Goal: Task Accomplishment & Management: Manage account settings

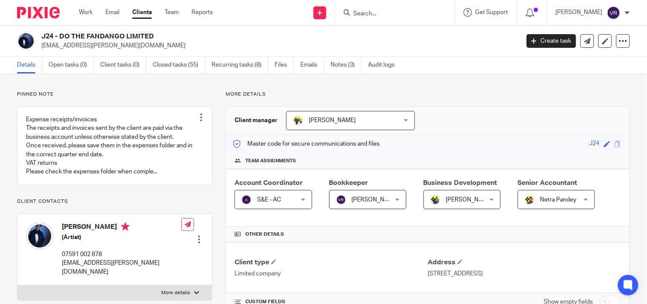
drag, startPoint x: 0, startPoint y: 0, endPoint x: 411, endPoint y: 15, distance: 411.0
click at [411, 15] on input "Search" at bounding box center [390, 14] width 77 height 8
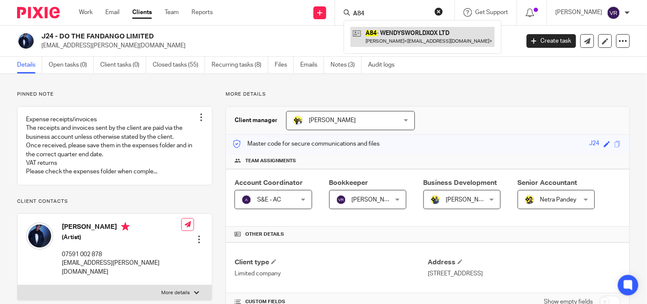
type input "A84"
click at [414, 38] on link at bounding box center [423, 37] width 144 height 20
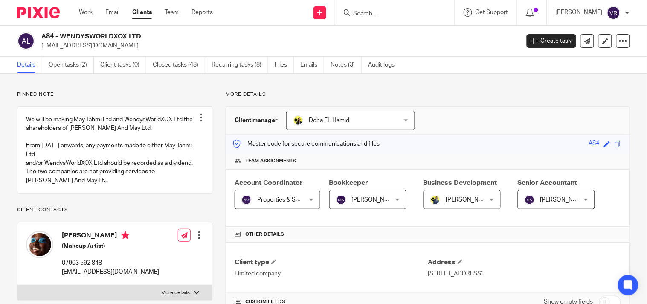
click at [375, 15] on input "Search" at bounding box center [390, 14] width 77 height 8
paste input "Liadán,"
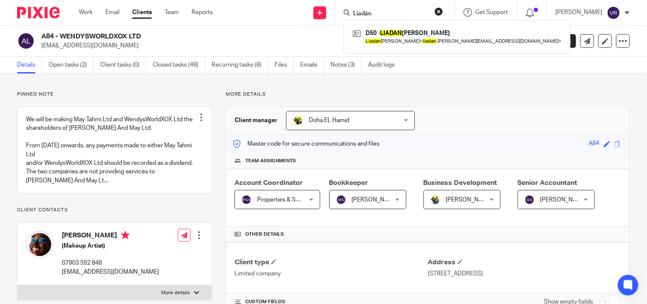
type input "Liadán"
click at [407, 26] on div "D50 - LIADAN DUNLEA Liadan Dunlea < liadan .dunlea@gmail.com >" at bounding box center [457, 36] width 227 height 33
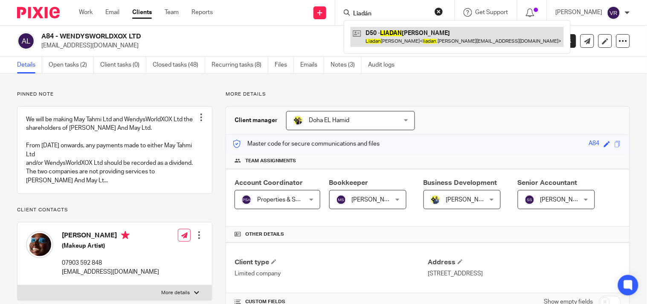
click at [412, 35] on link at bounding box center [457, 37] width 213 height 20
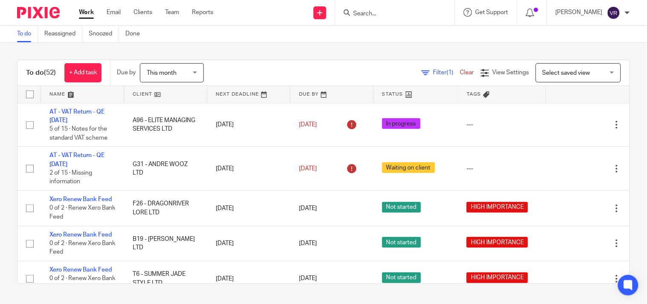
scroll to position [1783, 0]
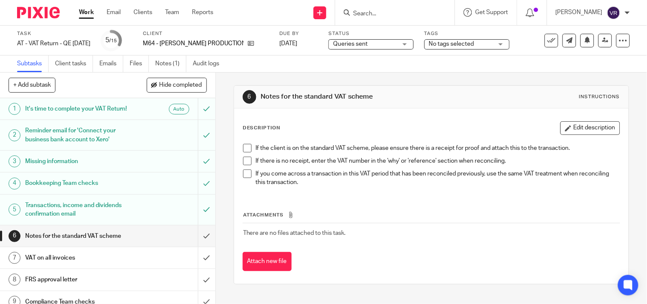
click at [372, 45] on span "Queries sent" at bounding box center [365, 44] width 64 height 9
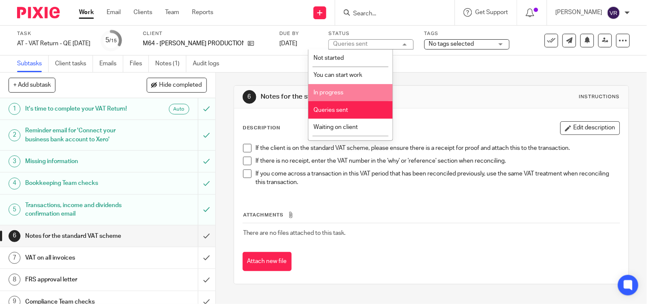
click at [349, 93] on li "In progress" at bounding box center [350, 92] width 84 height 17
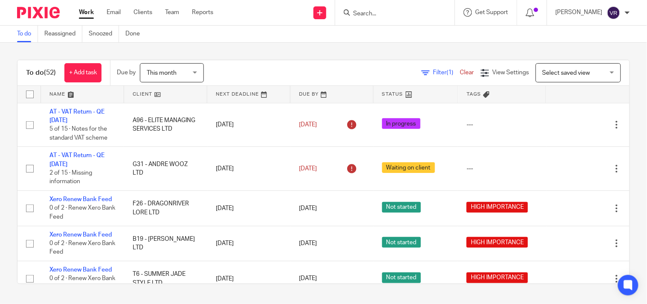
click at [311, 34] on div "To do Reassigned Snoozed Done" at bounding box center [323, 34] width 647 height 17
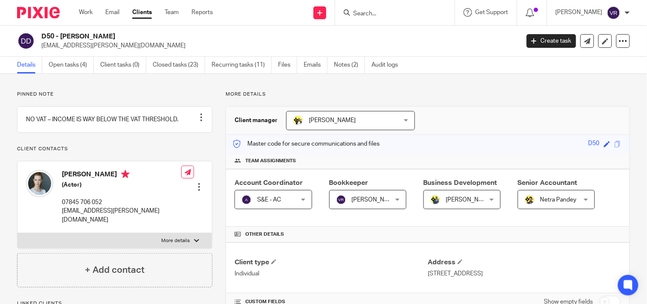
click at [386, 14] on input "Search" at bounding box center [390, 14] width 77 height 8
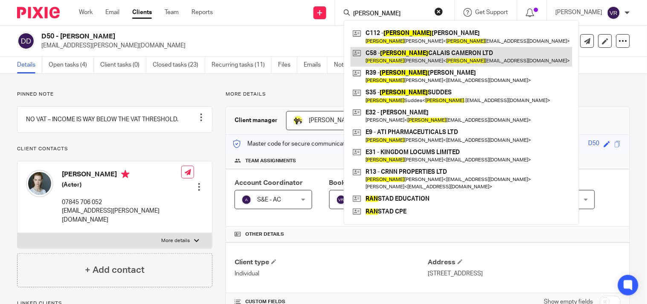
type input "[PERSON_NAME]"
click at [424, 56] on link at bounding box center [462, 57] width 222 height 20
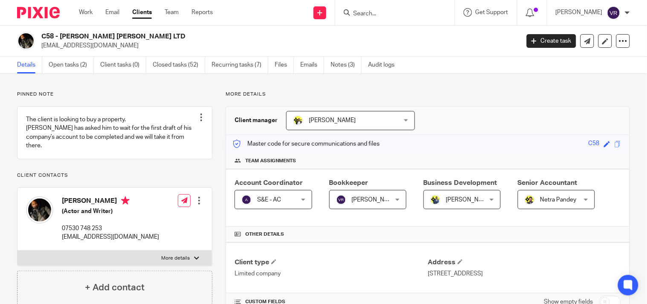
drag, startPoint x: 59, startPoint y: 35, endPoint x: 166, endPoint y: 39, distance: 107.6
click at [166, 39] on h2 "C58 - [PERSON_NAME] [PERSON_NAME] LTD" at bounding box center [230, 36] width 378 height 9
click at [61, 39] on h2 "C58 - [PERSON_NAME] [PERSON_NAME] LTD" at bounding box center [230, 36] width 378 height 9
drag, startPoint x: 61, startPoint y: 39, endPoint x: 150, endPoint y: 35, distance: 89.2
click at [150, 35] on h2 "C58 - RYAN CALAIS CAMERON LTD" at bounding box center [230, 36] width 378 height 9
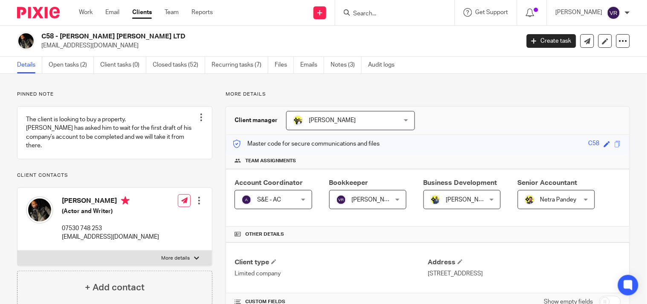
click at [202, 38] on h2 "C58 - RYAN CALAIS CAMERON LTD" at bounding box center [230, 36] width 378 height 9
drag, startPoint x: 60, startPoint y: 36, endPoint x: 164, endPoint y: 37, distance: 104.1
click at [164, 37] on h2 "C58 - RYAN CALAIS CAMERON LTD" at bounding box center [230, 36] width 378 height 9
copy h2 "RYAN CALAIS CAMERON LTD"
click at [393, 12] on input "Search" at bounding box center [390, 14] width 77 height 8
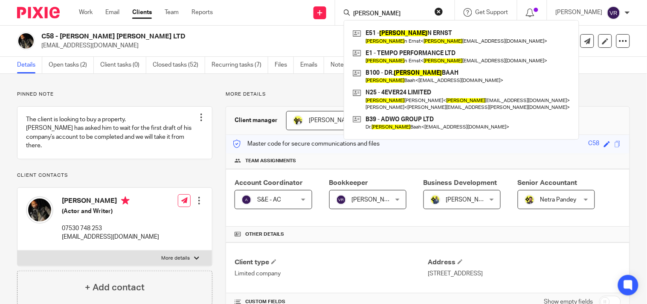
click at [390, 7] on form "Julia" at bounding box center [397, 12] width 91 height 11
click at [390, 10] on input "Julia" at bounding box center [390, 14] width 77 height 8
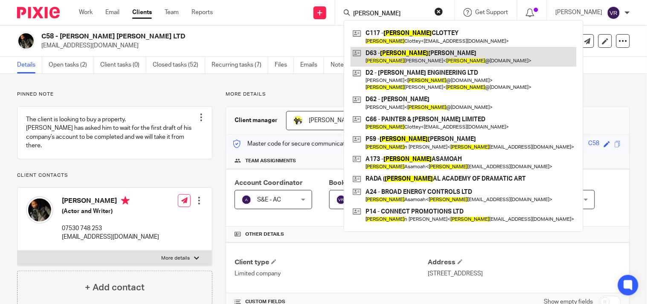
type input "Rory"
click at [404, 55] on link at bounding box center [464, 57] width 226 height 20
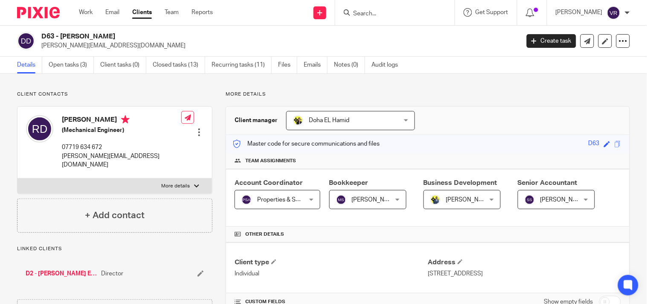
click at [391, 14] on input "Search" at bounding box center [390, 14] width 77 height 8
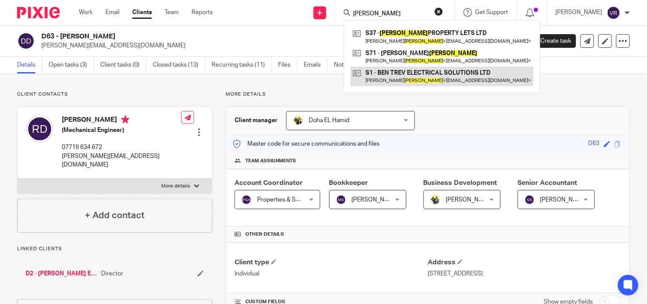
type input "[PERSON_NAME]"
click at [450, 81] on link at bounding box center [442, 77] width 183 height 20
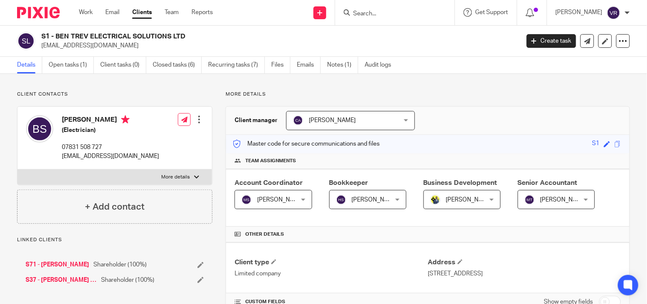
click at [382, 18] on div at bounding box center [394, 12] width 119 height 25
click at [382, 17] on form at bounding box center [397, 12] width 91 height 11
click at [382, 13] on input "Search" at bounding box center [390, 14] width 77 height 8
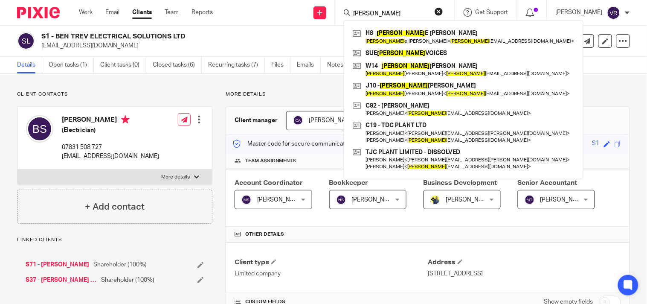
click at [393, 11] on input "Kerry" at bounding box center [390, 14] width 77 height 8
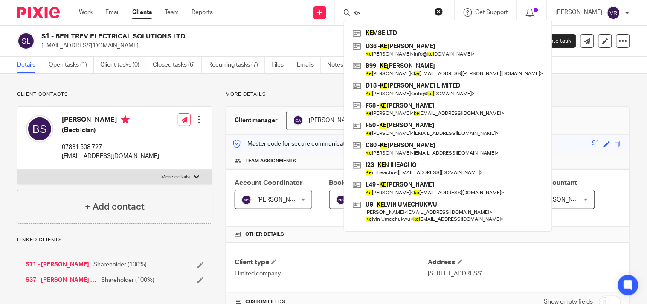
type input "K"
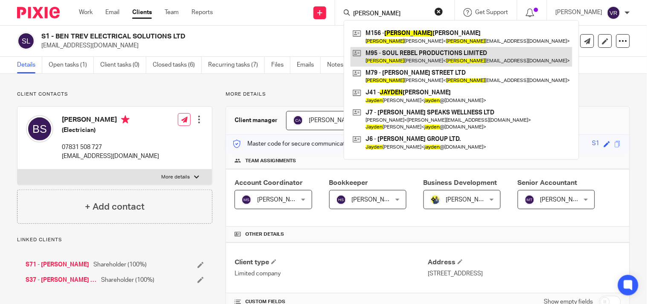
type input "Hayden"
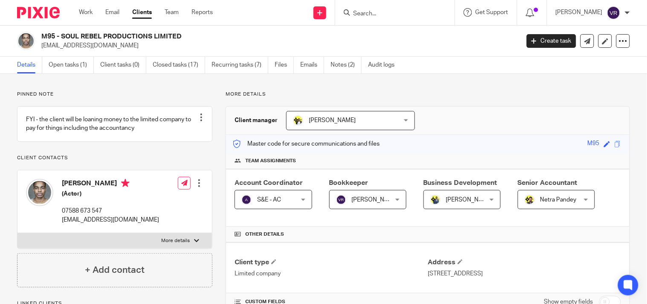
click at [381, 8] on form at bounding box center [397, 12] width 91 height 11
click at [380, 13] on input "Search" at bounding box center [390, 14] width 77 height 8
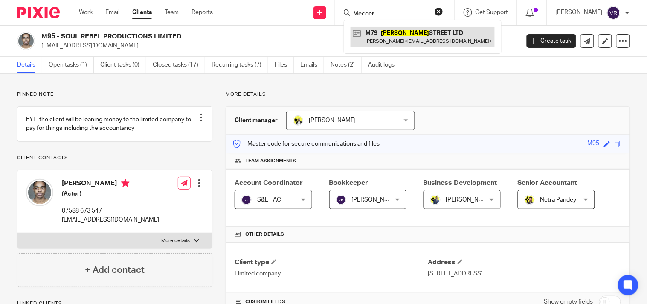
type input "Meccer"
click at [422, 35] on link at bounding box center [423, 37] width 144 height 20
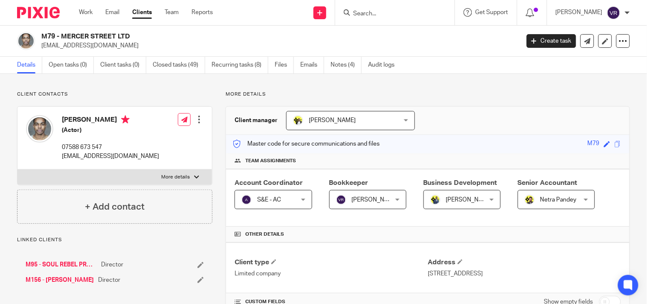
drag, startPoint x: 61, startPoint y: 35, endPoint x: 160, endPoint y: 35, distance: 99.0
click at [160, 35] on h2 "M79 - MERCER STREET LTD" at bounding box center [230, 36] width 378 height 9
copy h2 "MERCER STREET LTD"
click at [386, 15] on input "Search" at bounding box center [390, 14] width 77 height 8
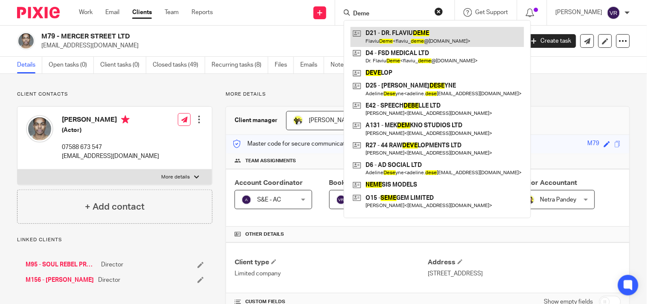
type input "Deme"
click at [427, 31] on link at bounding box center [438, 37] width 174 height 20
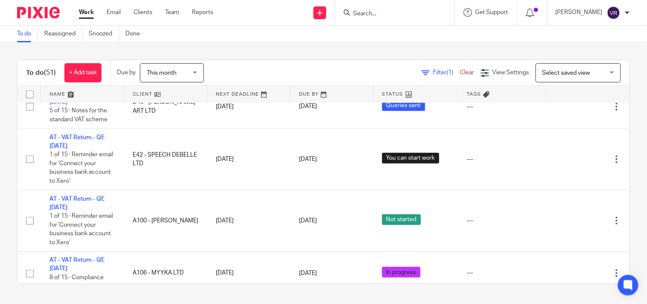
scroll to position [1137, 0]
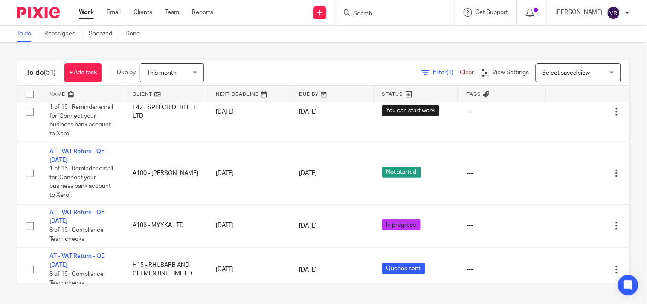
click at [360, 46] on div "To do (51) + Add task Due by This month This month Today Tomorrow This week Nex…" at bounding box center [323, 172] width 647 height 258
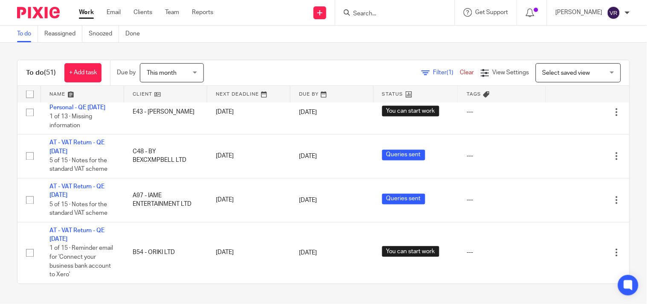
click at [87, 14] on link "Work" at bounding box center [86, 12] width 15 height 9
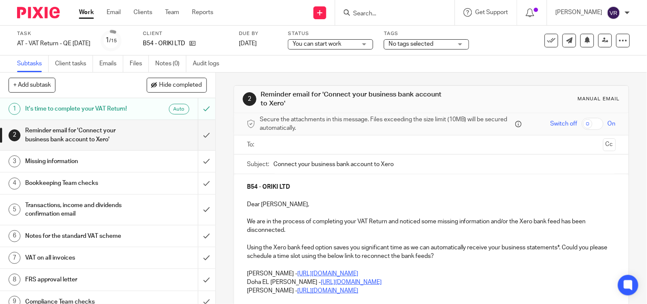
click at [357, 45] on span "You can start work" at bounding box center [325, 44] width 64 height 9
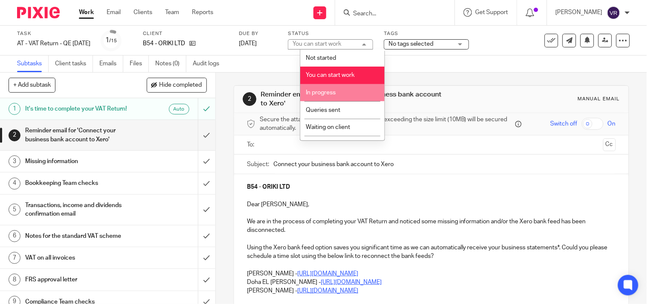
click at [337, 94] on li "In progress" at bounding box center [342, 92] width 84 height 17
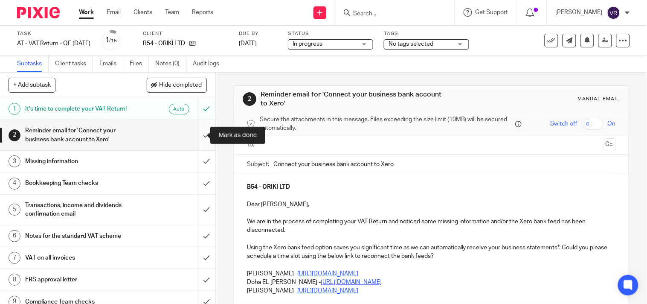
click at [200, 139] on input "submit" at bounding box center [107, 135] width 215 height 30
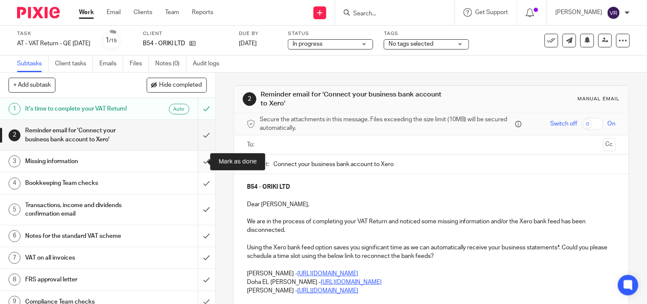
click at [196, 161] on input "submit" at bounding box center [107, 161] width 215 height 21
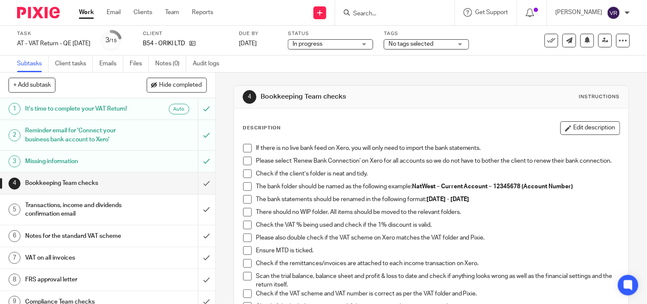
click at [245, 150] on span at bounding box center [247, 148] width 9 height 9
click at [244, 160] on span at bounding box center [247, 161] width 9 height 9
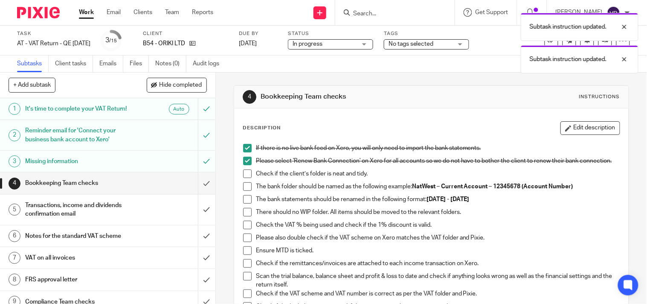
click at [247, 178] on span at bounding box center [247, 173] width 9 height 9
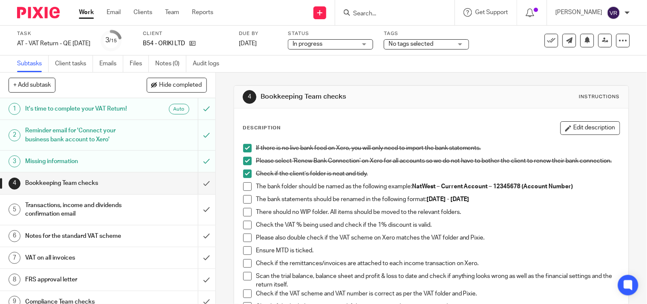
click at [246, 191] on span at bounding box center [247, 186] width 9 height 9
click at [246, 203] on span at bounding box center [247, 199] width 9 height 9
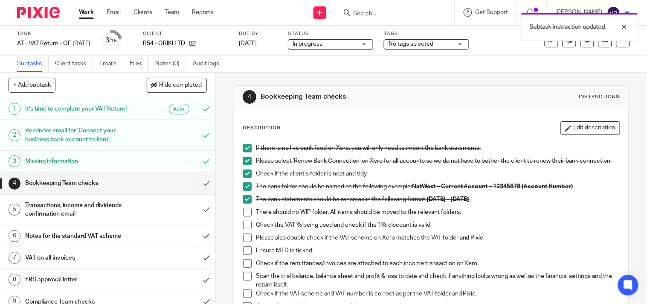
click at [246, 215] on span at bounding box center [247, 212] width 9 height 9
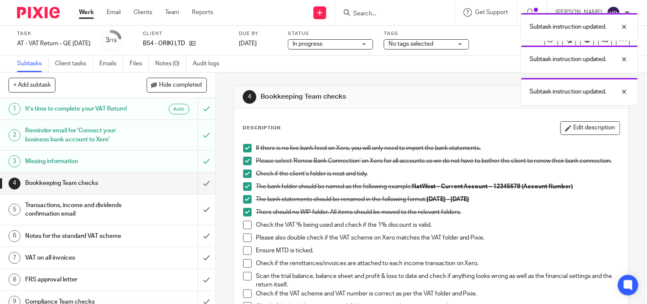
click at [243, 228] on span at bounding box center [247, 225] width 9 height 9
click at [244, 241] on span at bounding box center [247, 237] width 9 height 9
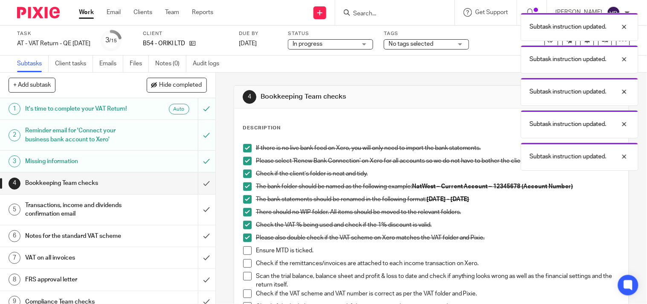
click at [246, 255] on span at bounding box center [247, 250] width 9 height 9
click at [244, 264] on span at bounding box center [247, 263] width 9 height 9
click at [244, 272] on li "Check if the remittances/invoices are attached to each income transaction on Xe…" at bounding box center [431, 265] width 377 height 13
click at [243, 277] on span at bounding box center [247, 276] width 9 height 9
click at [243, 295] on span at bounding box center [247, 293] width 9 height 9
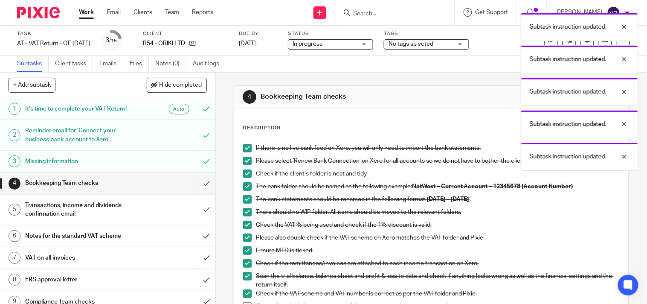
scroll to position [95, 0]
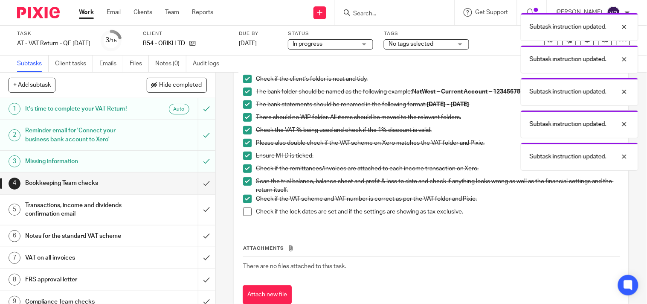
click at [245, 216] on span at bounding box center [247, 211] width 9 height 9
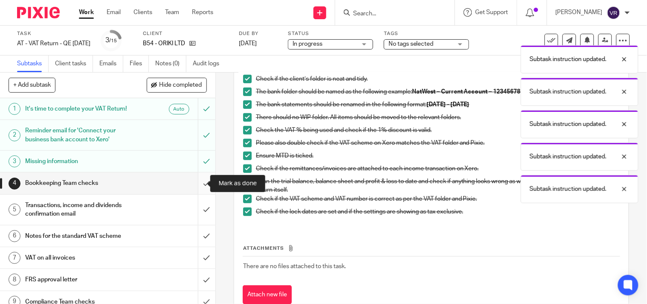
click at [195, 181] on input "submit" at bounding box center [107, 182] width 215 height 21
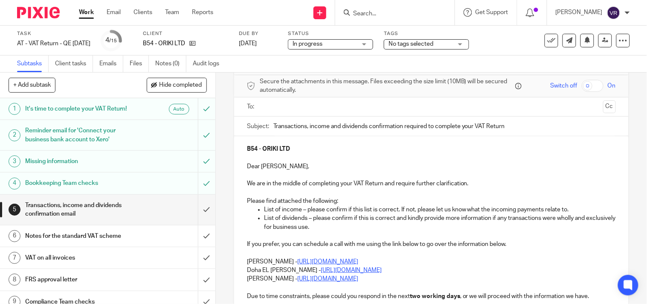
scroll to position [95, 0]
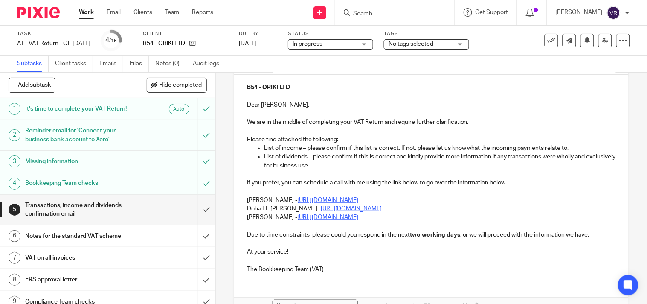
drag, startPoint x: 242, startPoint y: 207, endPoint x: 242, endPoint y: 212, distance: 4.7
click at [242, 207] on div "B54 - ORIKI LTD Dear Boluwatito, We are in the middle of completing your VAT Re…" at bounding box center [431, 177] width 395 height 205
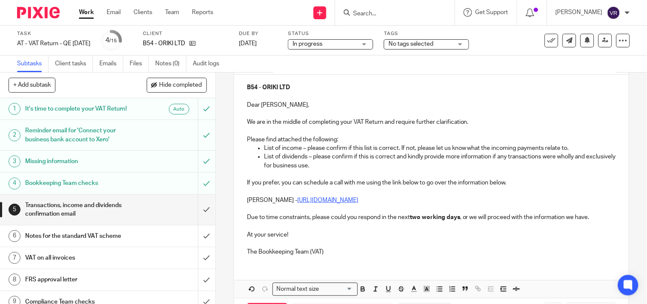
scroll to position [130, 0]
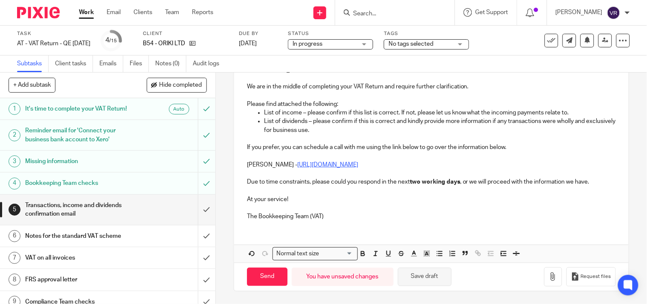
click at [426, 283] on button "Save draft" at bounding box center [425, 276] width 54 height 18
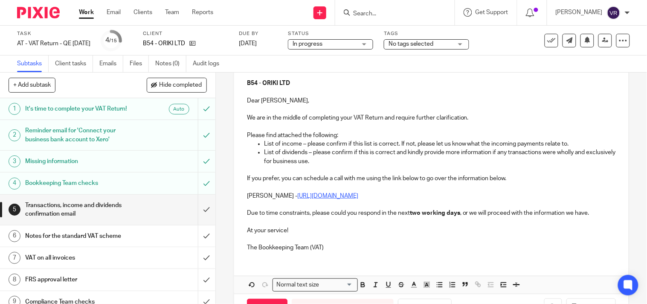
scroll to position [83, 0]
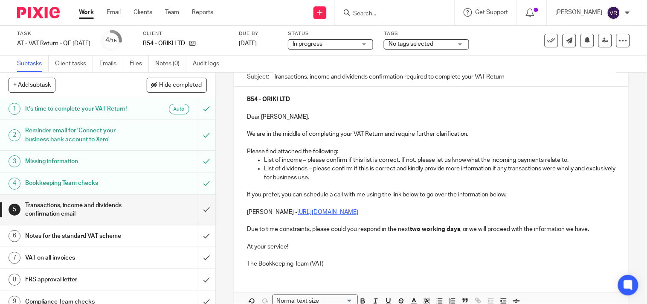
click at [261, 168] on ul "List of dividends – please confirm if this is correct and kindly provide more i…" at bounding box center [431, 172] width 369 height 17
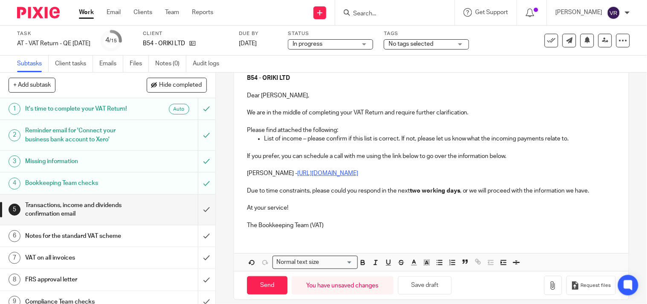
scroll to position [113, 0]
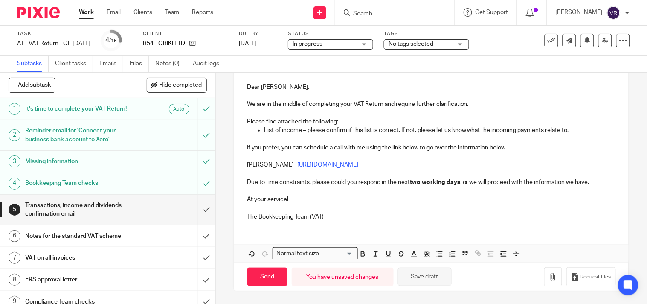
click at [425, 278] on button "Save draft" at bounding box center [425, 276] width 54 height 18
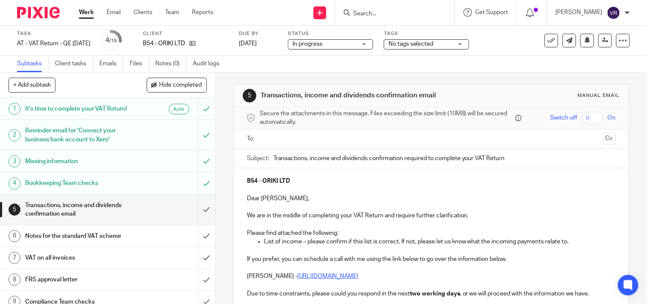
scroll to position [0, 0]
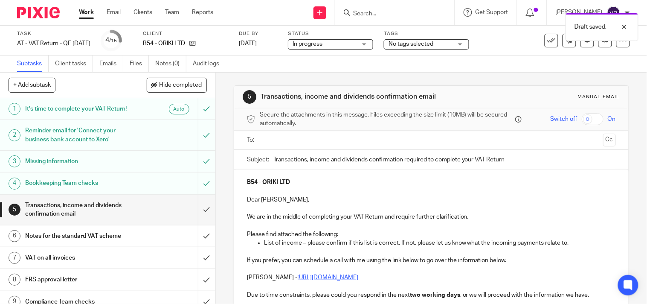
drag, startPoint x: 328, startPoint y: 159, endPoint x: 368, endPoint y: 160, distance: 39.3
click at [368, 160] on input "Transactions, income and dividends confirmation required to complete your VAT R…" at bounding box center [444, 159] width 343 height 19
type input "Transactions and income confirmation required to complete your VAT Return"
click at [309, 203] on p "Dear Boluwatito," at bounding box center [431, 199] width 369 height 9
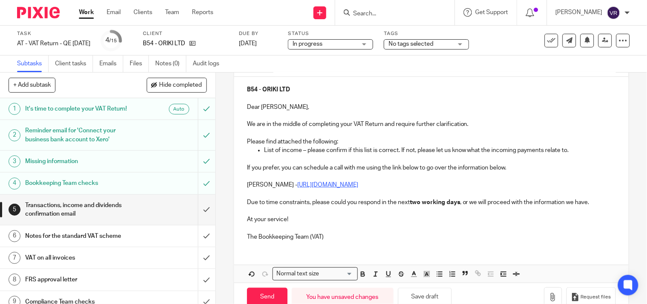
scroll to position [113, 0]
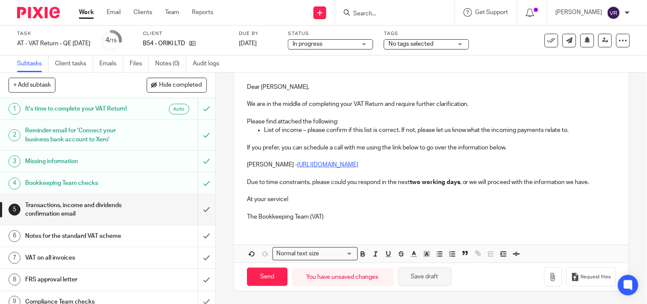
click at [439, 282] on button "Save draft" at bounding box center [425, 276] width 54 height 18
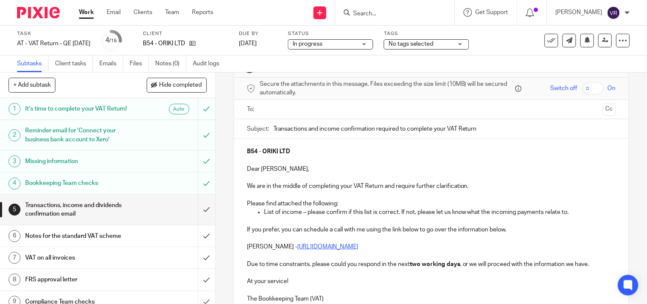
scroll to position [47, 0]
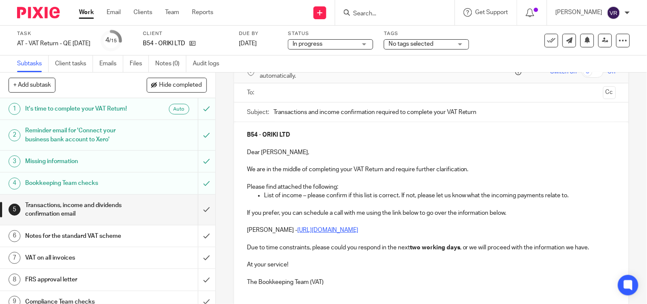
click at [270, 151] on p "Dear Boluwatito," at bounding box center [431, 152] width 369 height 9
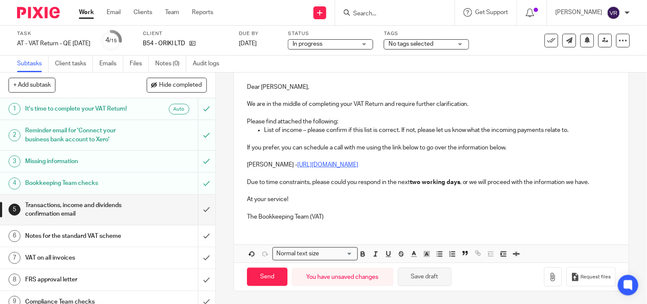
click at [429, 281] on button "Save draft" at bounding box center [425, 276] width 54 height 18
click at [549, 275] on icon "button" at bounding box center [553, 277] width 9 height 9
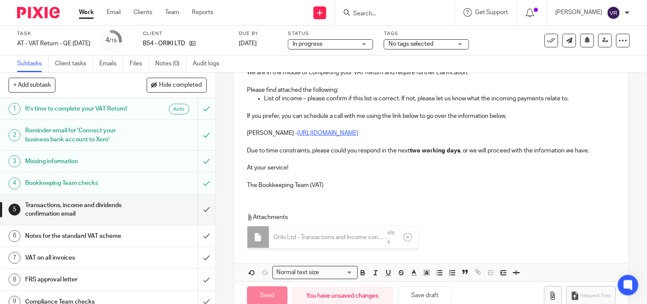
scroll to position [161, 0]
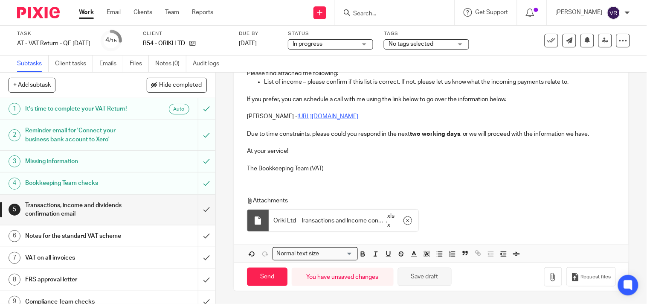
click at [427, 277] on button "Save draft" at bounding box center [425, 276] width 54 height 18
click at [373, 44] on div "In progress In progress" at bounding box center [330, 44] width 85 height 10
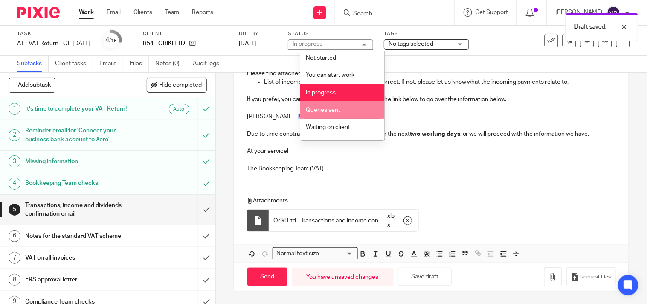
click at [340, 113] on li "Queries sent" at bounding box center [342, 109] width 84 height 17
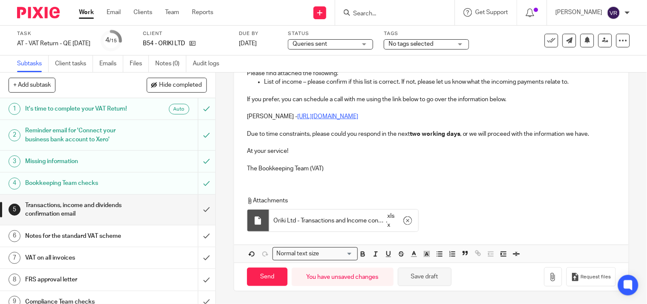
click at [429, 276] on button "Save draft" at bounding box center [425, 276] width 54 height 18
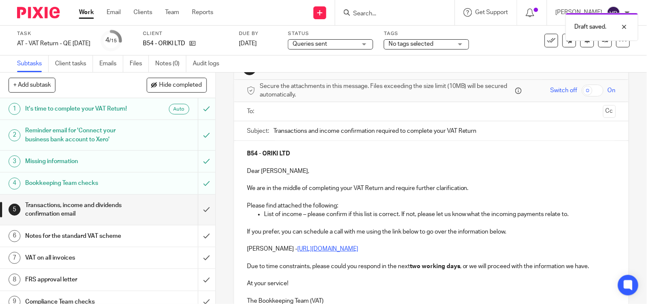
scroll to position [0, 0]
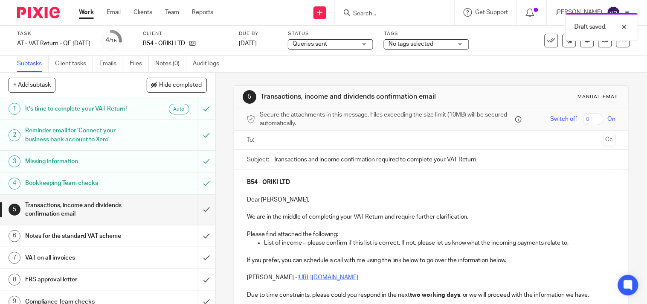
click at [333, 142] on input "text" at bounding box center [431, 140] width 337 height 10
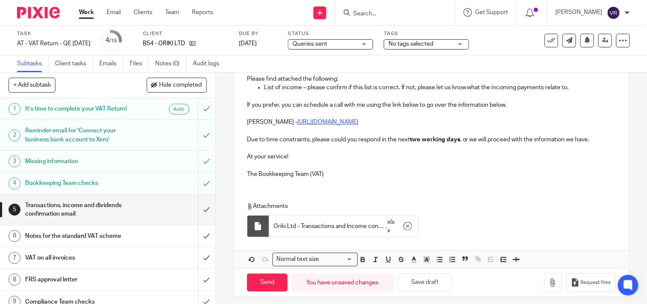
scroll to position [163, 0]
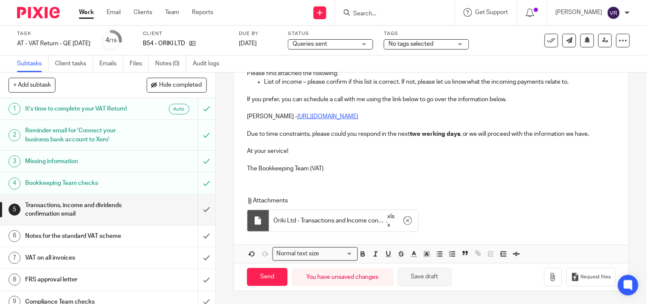
click at [428, 280] on button "Save draft" at bounding box center [425, 277] width 54 height 18
click at [268, 276] on input "Send" at bounding box center [267, 277] width 41 height 18
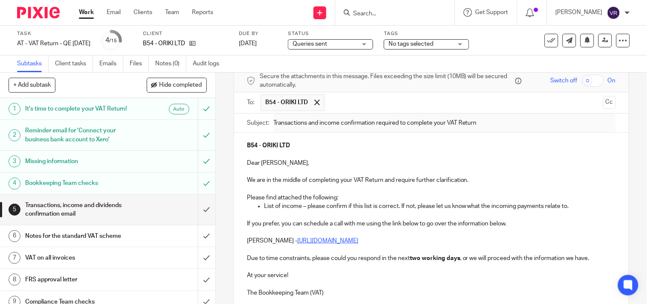
type input "Sent"
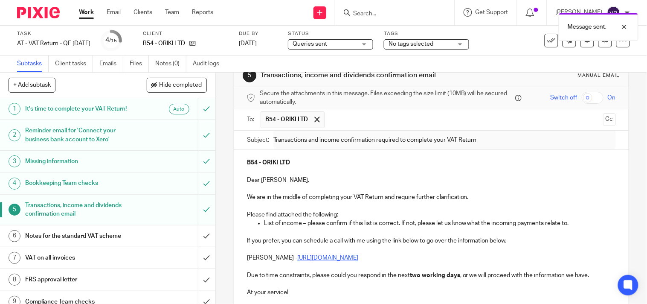
scroll to position [0, 0]
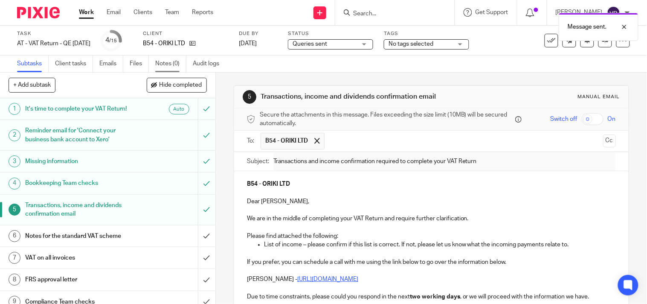
click at [169, 65] on link "Notes (0)" at bounding box center [170, 63] width 31 height 17
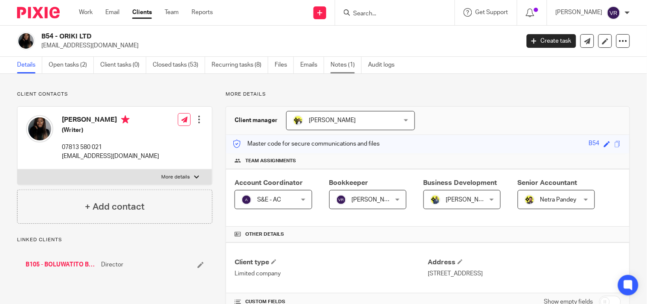
click at [346, 70] on link "Notes (1)" at bounding box center [346, 65] width 31 height 17
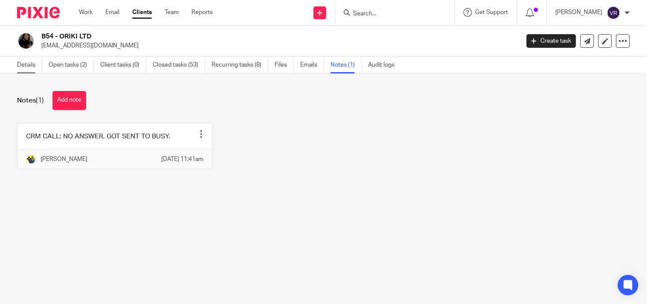
click at [20, 65] on link "Details" at bounding box center [29, 65] width 25 height 17
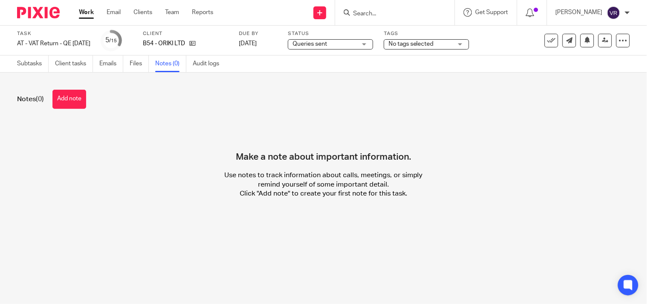
click at [78, 105] on button "Add note" at bounding box center [69, 99] width 34 height 19
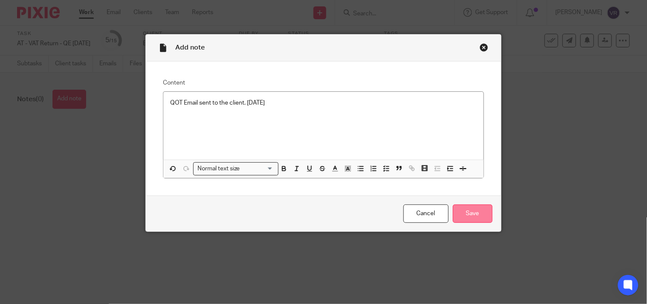
click at [475, 212] on input "Save" at bounding box center [473, 213] width 40 height 18
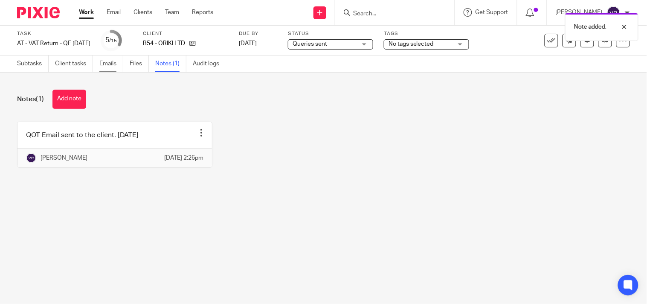
click at [111, 60] on link "Emails" at bounding box center [111, 63] width 24 height 17
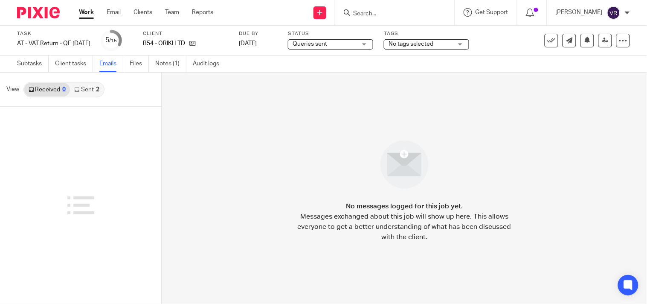
click at [95, 93] on link "Sent 2" at bounding box center [86, 90] width 33 height 14
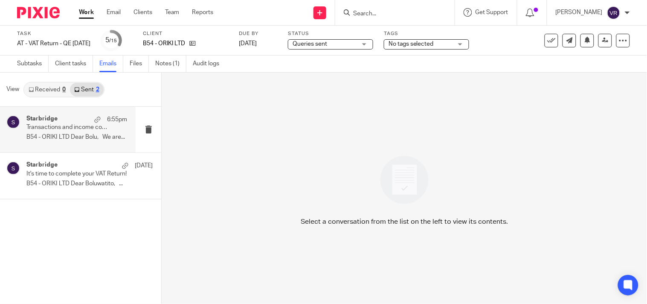
click at [80, 131] on div "Starbridge 6:55pm Transactions and income confirmation required to complete you…" at bounding box center [76, 129] width 101 height 29
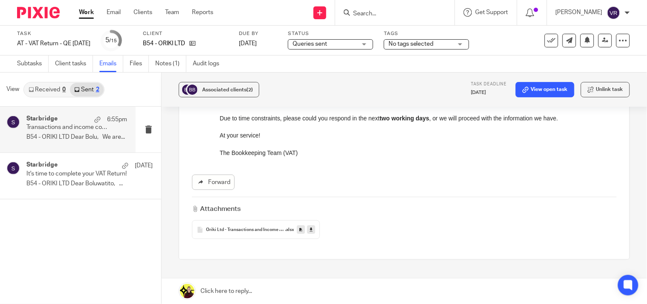
scroll to position [202, 0]
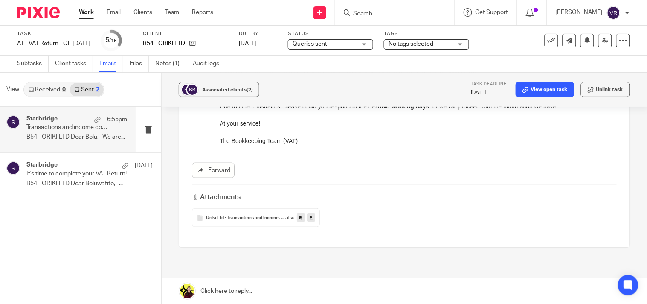
click at [310, 218] on icon at bounding box center [311, 218] width 3 height 6
click at [628, 164] on div "Associated clients (2) Task deadline 31 Oct 2025 View open task Unlink task Tra…" at bounding box center [404, 188] width 485 height 231
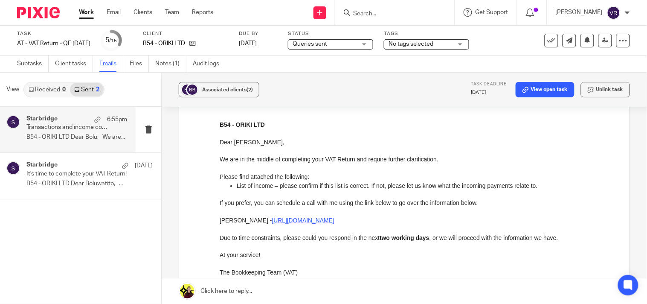
scroll to position [47, 0]
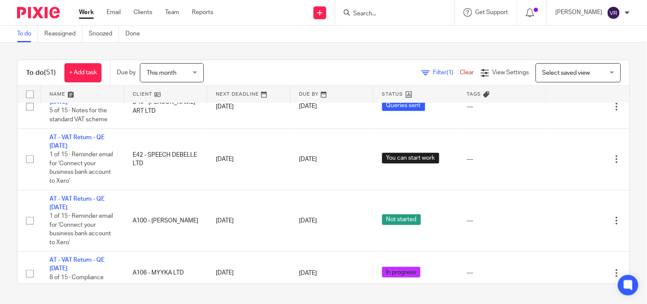
scroll to position [1137, 0]
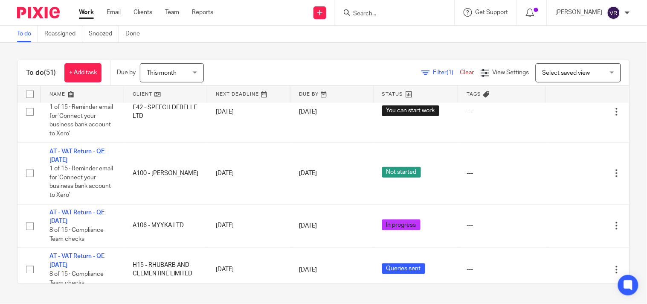
click at [83, 12] on link "Work" at bounding box center [86, 12] width 15 height 9
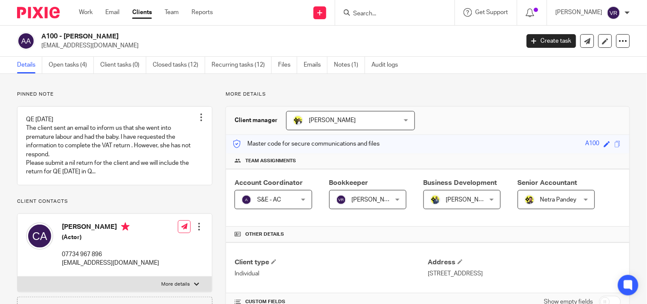
drag, startPoint x: 64, startPoint y: 37, endPoint x: 151, endPoint y: 37, distance: 86.6
click at [151, 37] on h2 "A100 - [PERSON_NAME]" at bounding box center [230, 36] width 378 height 9
copy h2 "[PERSON_NAME]"
click at [66, 36] on h2 "A100 - [PERSON_NAME]" at bounding box center [230, 36] width 378 height 9
drag, startPoint x: 65, startPoint y: 35, endPoint x: 163, endPoint y: 35, distance: 98.1
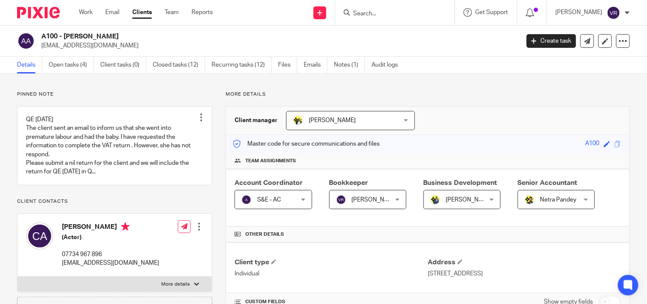
click at [163, 35] on h2 "A100 - [PERSON_NAME]" at bounding box center [230, 36] width 378 height 9
copy h2 "CLARE-HOPE ASHITEY"
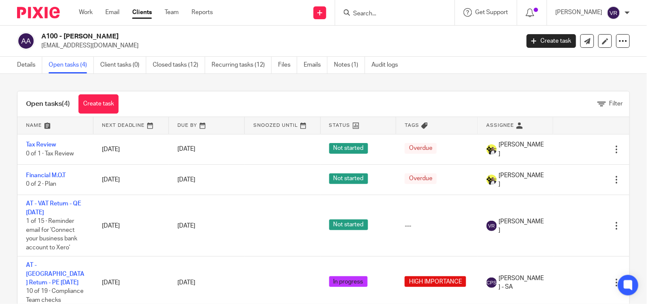
click at [37, 65] on link "Details" at bounding box center [29, 65] width 25 height 17
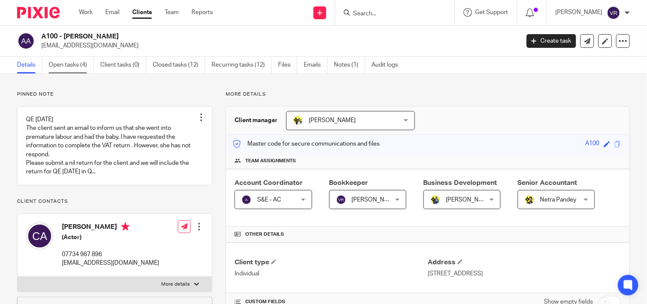
click at [63, 68] on link "Open tasks (4)" at bounding box center [71, 65] width 45 height 17
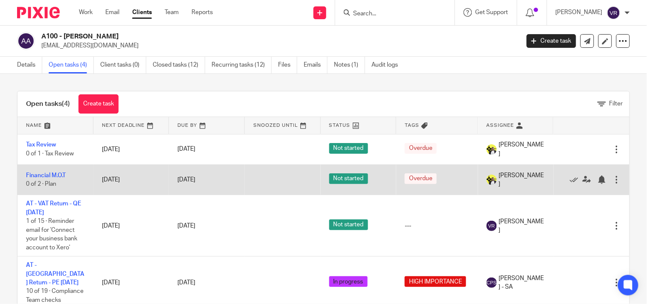
scroll to position [3, 0]
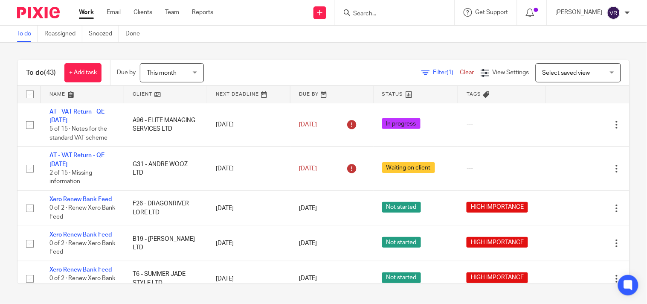
click at [183, 75] on span "This month" at bounding box center [169, 73] width 45 height 18
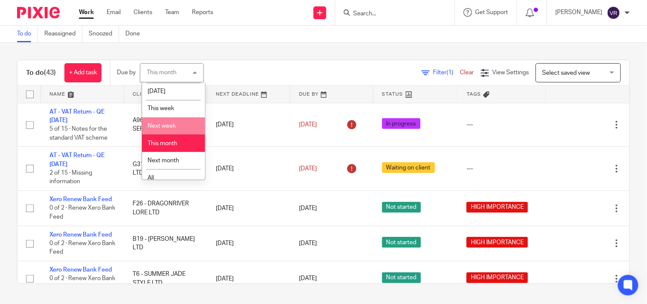
scroll to position [25, 0]
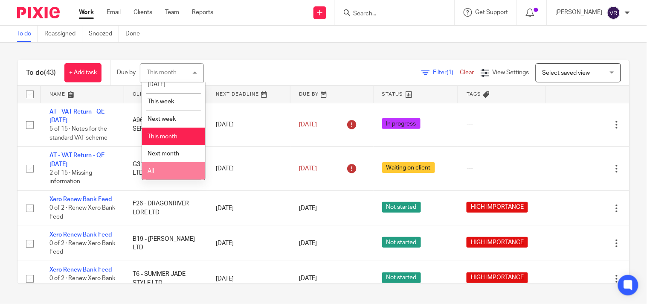
click at [181, 168] on li "All" at bounding box center [173, 170] width 63 height 17
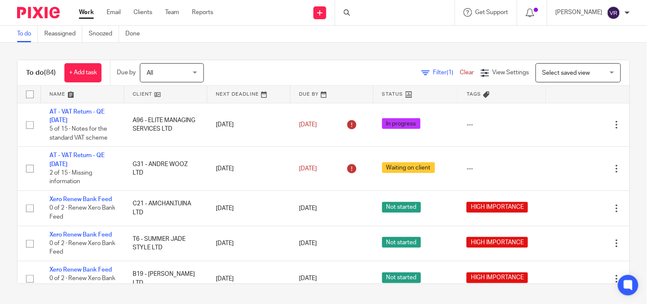
click at [280, 45] on div "To do (84) + Add task Due by All All [DATE] [DATE] This week Next week This mon…" at bounding box center [323, 172] width 647 height 258
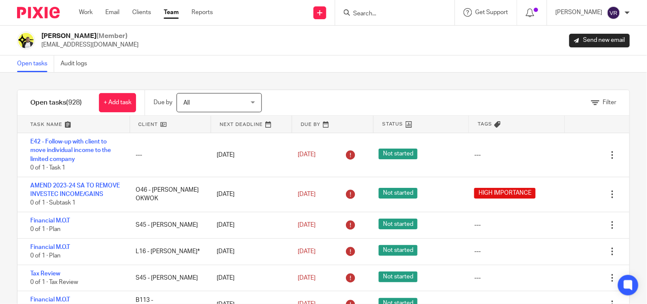
click at [456, 67] on div "Open tasks Audit logs" at bounding box center [323, 63] width 647 height 17
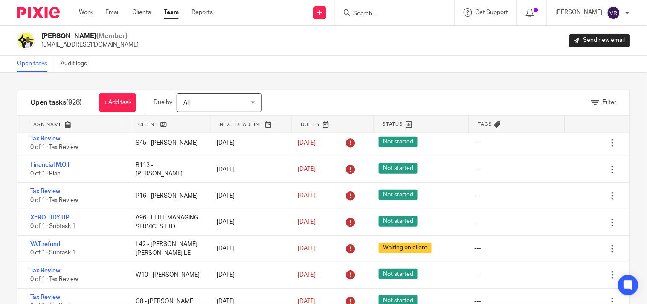
scroll to position [24380, 0]
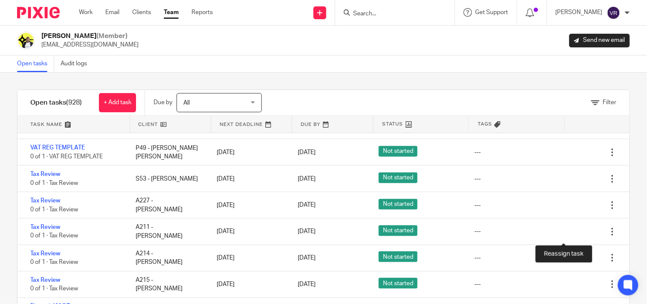
click at [578, 69] on icon at bounding box center [582, 64] width 9 height 9
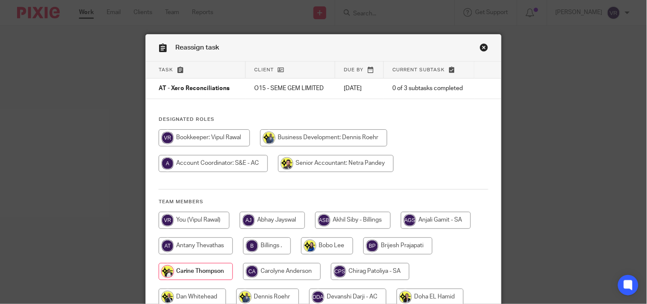
drag, startPoint x: 194, startPoint y: 220, endPoint x: 266, endPoint y: 210, distance: 71.8
click at [194, 220] on input "radio" at bounding box center [194, 220] width 71 height 17
radio input "true"
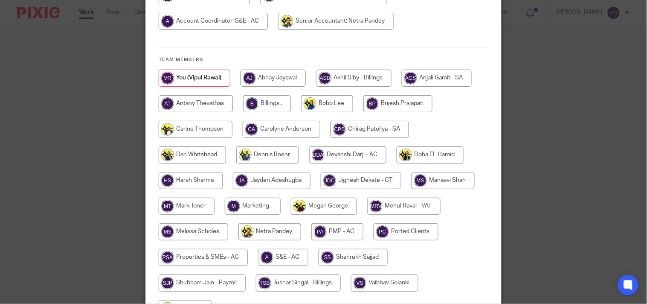
scroll to position [235, 0]
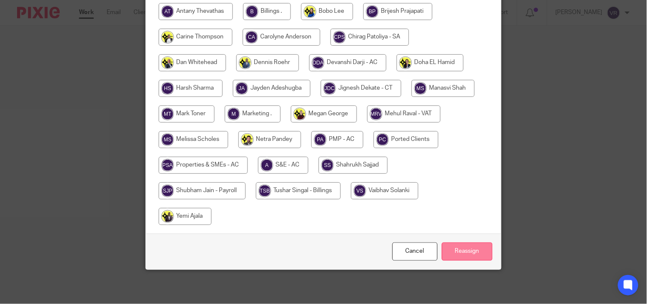
click at [453, 249] on input "Reassign" at bounding box center [467, 251] width 51 height 18
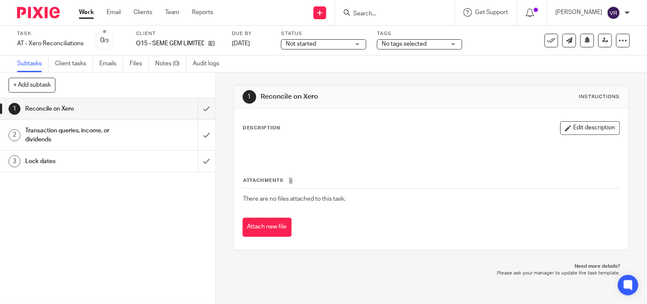
click at [359, 44] on div "Not started Not started" at bounding box center [323, 44] width 85 height 10
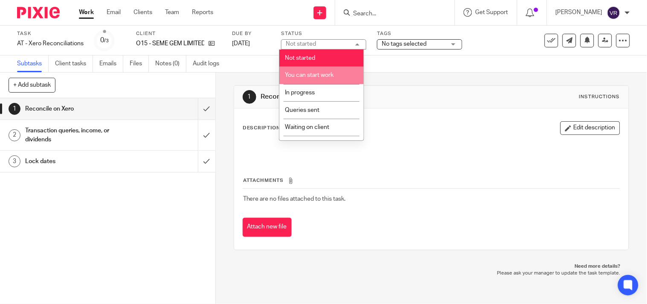
click at [329, 78] on span "You can start work" at bounding box center [309, 75] width 49 height 6
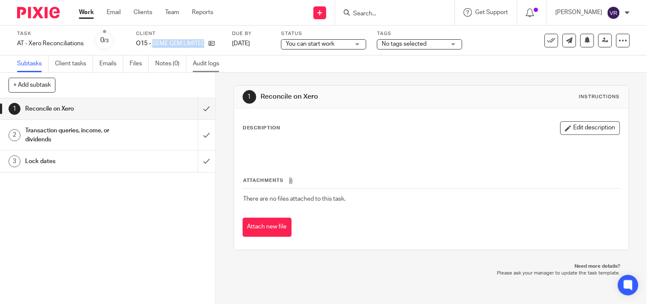
drag, startPoint x: 159, startPoint y: 43, endPoint x: 220, endPoint y: 60, distance: 63.0
click at [203, 50] on div "Client O15 - SEME GEM LIMITED" at bounding box center [178, 40] width 85 height 20
copy div "SEME GEM LIMITED"
click at [307, 60] on div "Subtasks Client tasks Emails Files Notes (0) Audit logs" at bounding box center [323, 63] width 647 height 17
click at [335, 46] on span "You can start work" at bounding box center [318, 44] width 64 height 9
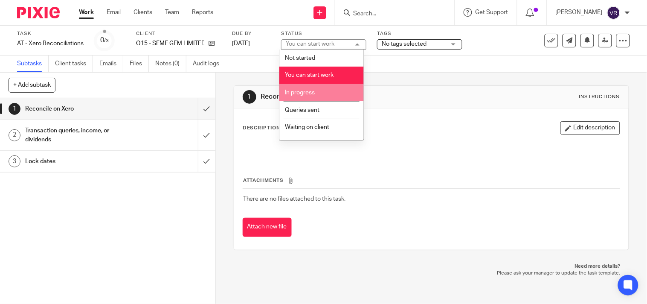
click at [316, 91] on li "In progress" at bounding box center [321, 92] width 84 height 17
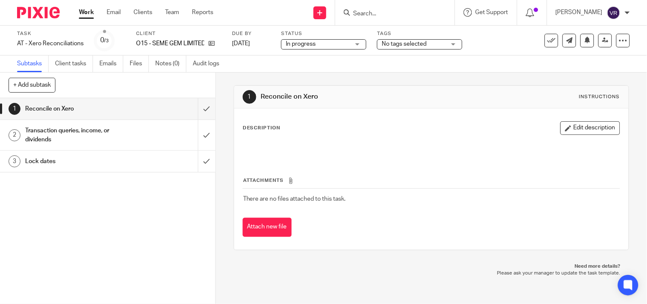
click at [284, 56] on div "Subtasks Client tasks Emails Files Notes (0) Audit logs" at bounding box center [323, 63] width 647 height 17
click at [197, 105] on input "submit" at bounding box center [107, 108] width 215 height 21
click at [194, 136] on input "submit" at bounding box center [107, 135] width 215 height 30
click at [197, 162] on input "submit" at bounding box center [107, 161] width 215 height 21
